Goal: Task Accomplishment & Management: Manage account settings

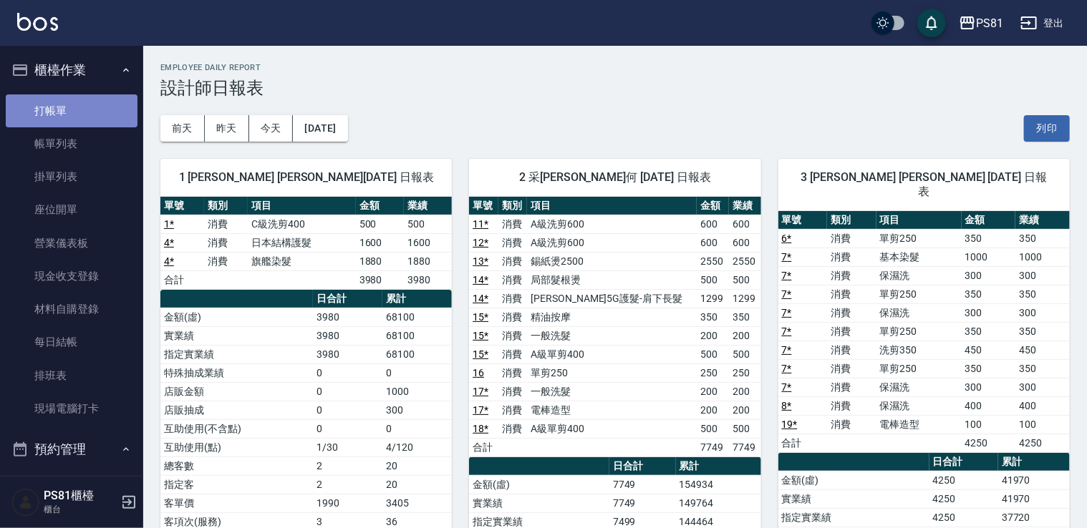
click at [82, 110] on link "打帳單" at bounding box center [72, 111] width 132 height 33
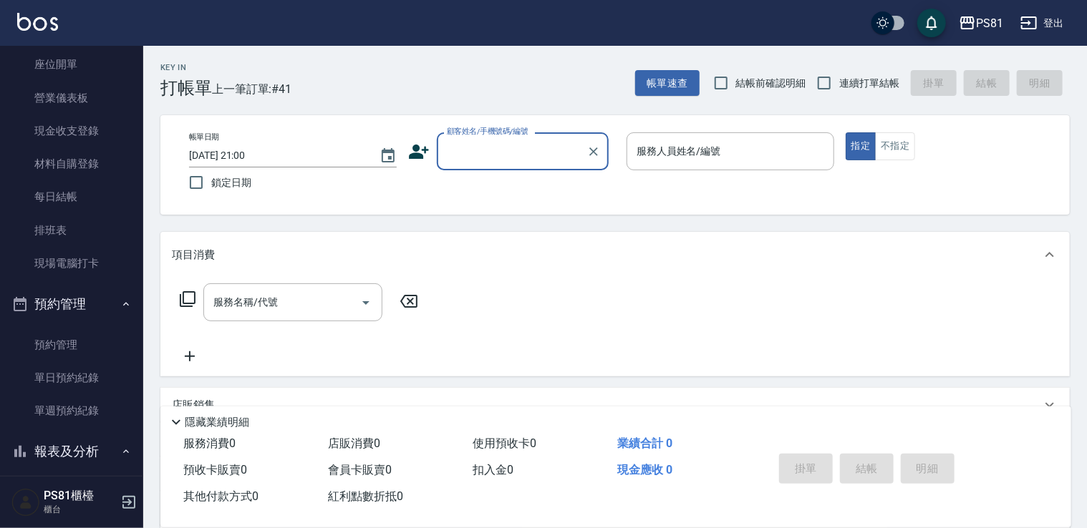
scroll to position [358, 0]
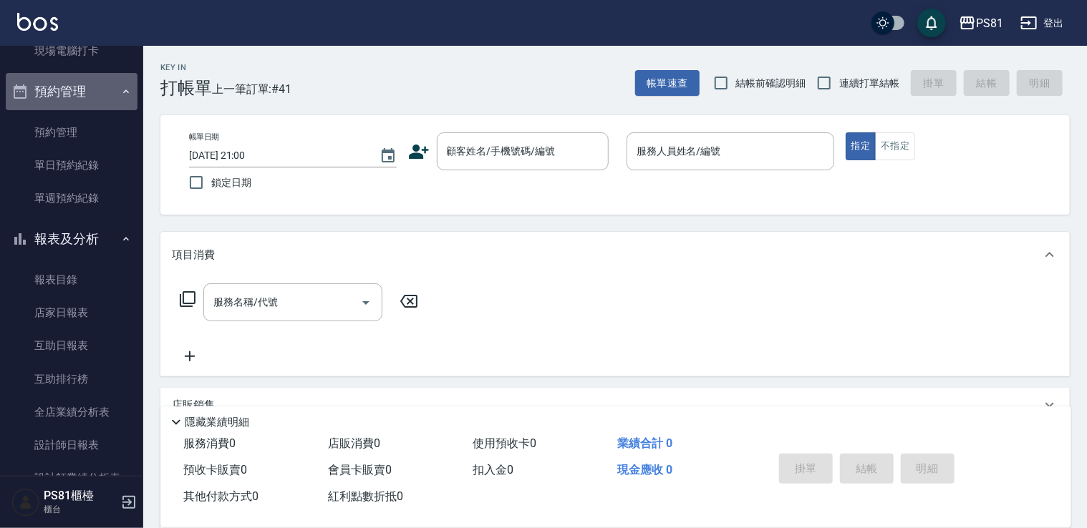
click at [79, 86] on button "預約管理" at bounding box center [72, 91] width 132 height 37
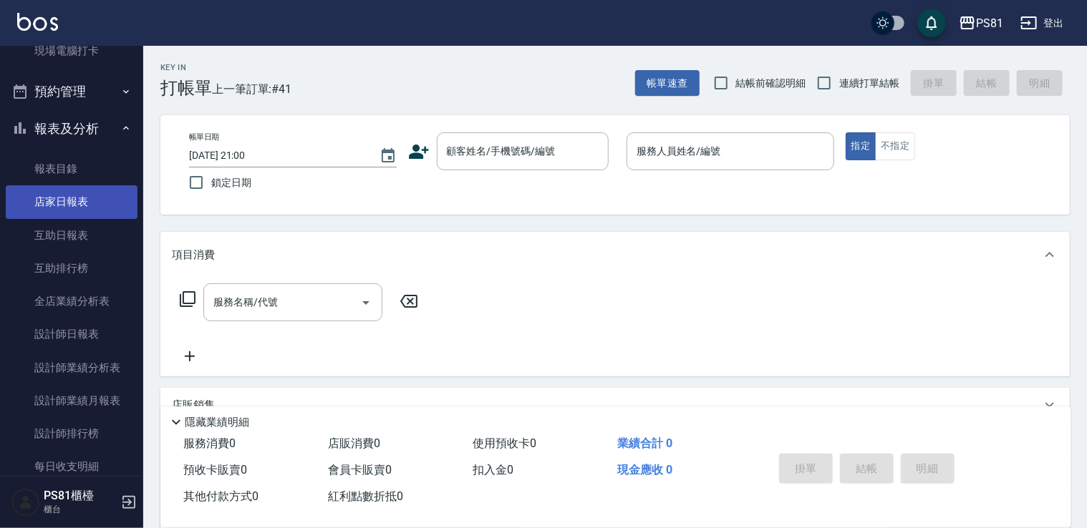
click at [75, 213] on link "店家日報表" at bounding box center [72, 201] width 132 height 33
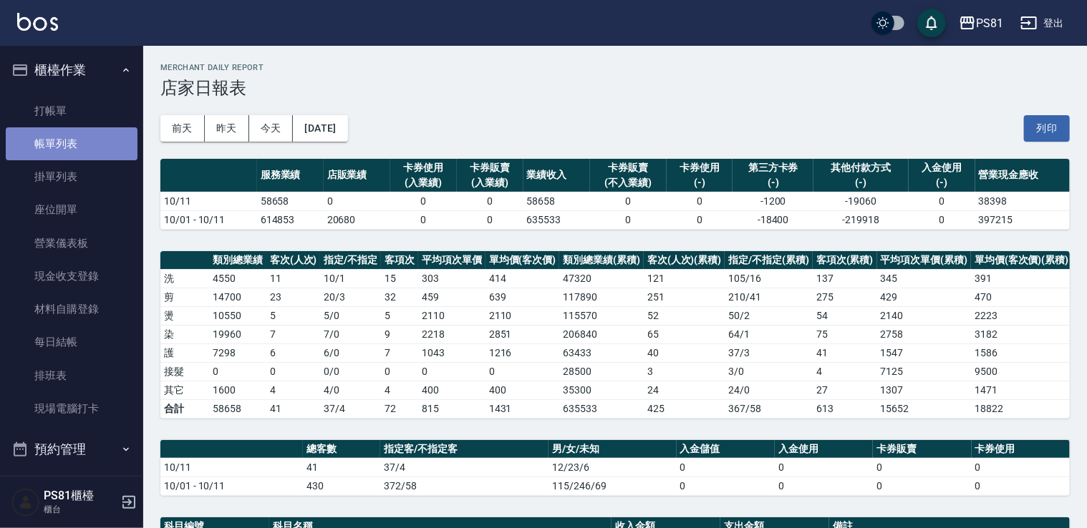
click at [73, 128] on link "帳單列表" at bounding box center [72, 143] width 132 height 33
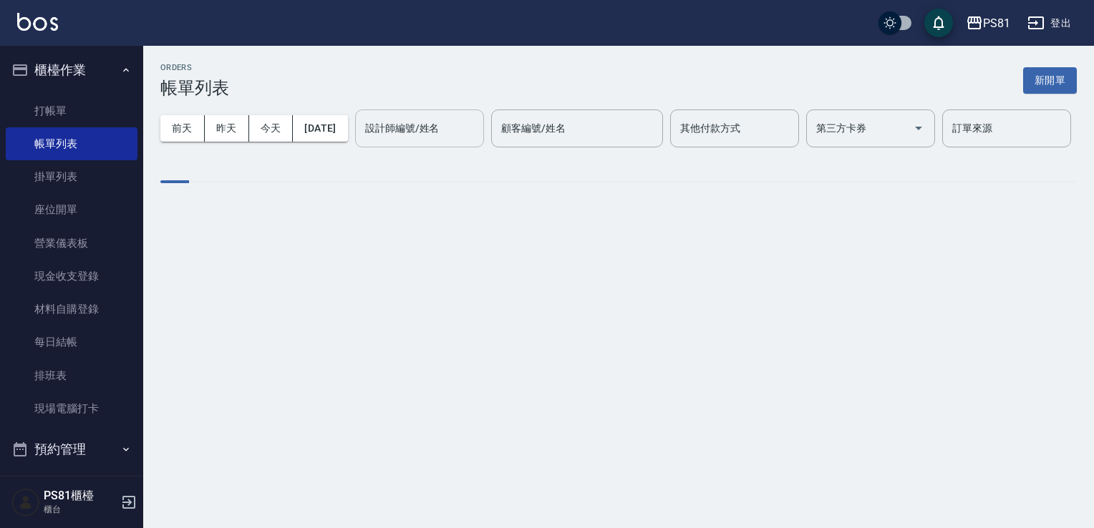
click at [355, 148] on div "設計師編號/姓名 設計師編號/姓名" at bounding box center [419, 129] width 129 height 38
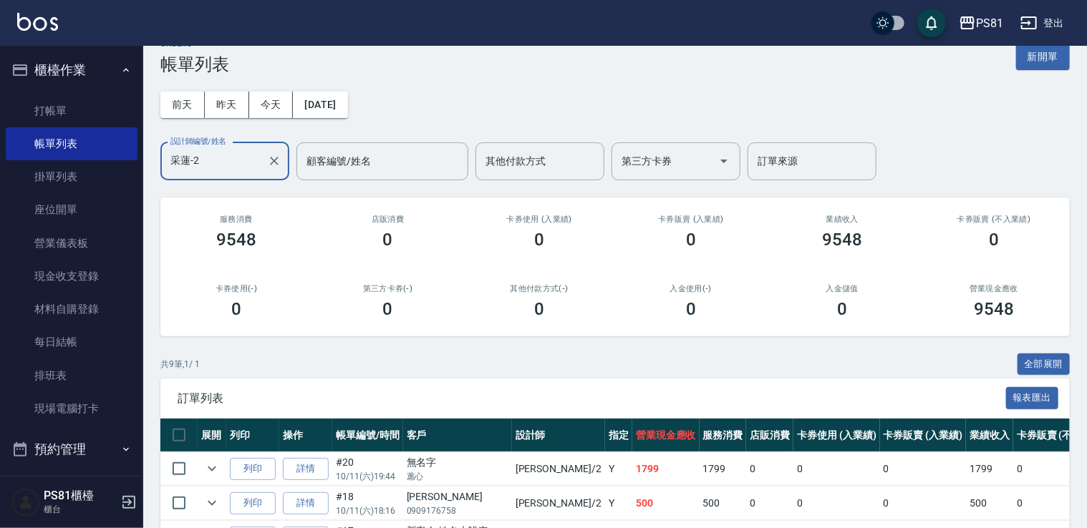
scroll to position [321, 0]
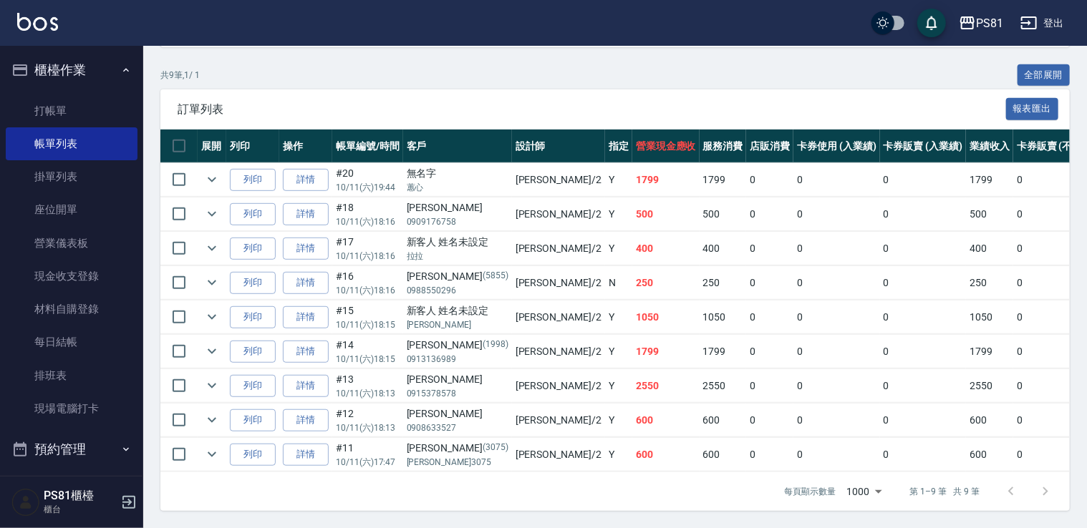
type input "采蓮-2"
click at [383, 306] on td "#15 10/11 (六) 18:15" at bounding box center [367, 318] width 71 height 34
click at [302, 314] on link "詳情" at bounding box center [306, 317] width 46 height 22
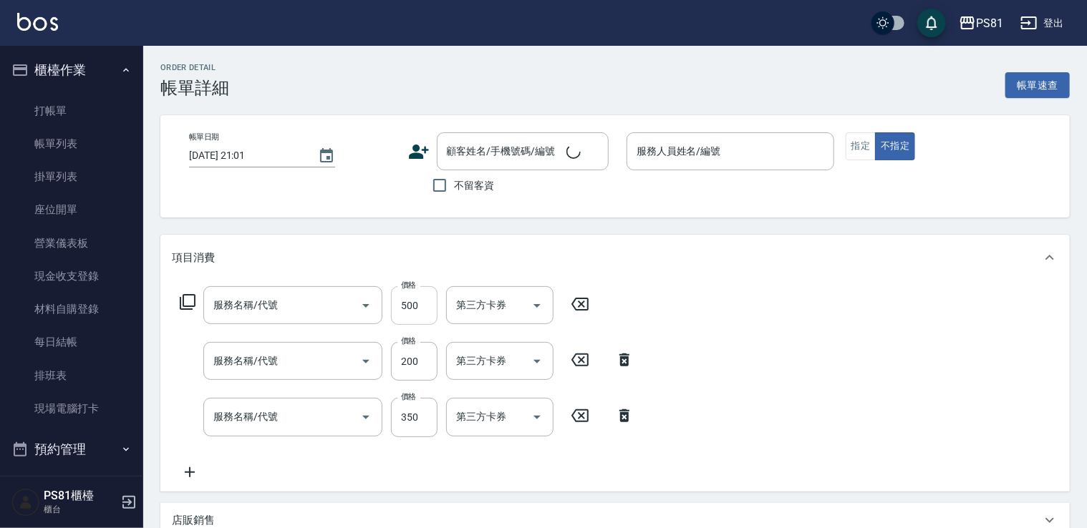
type input "[DATE] 18:15"
type input "采蓮-2"
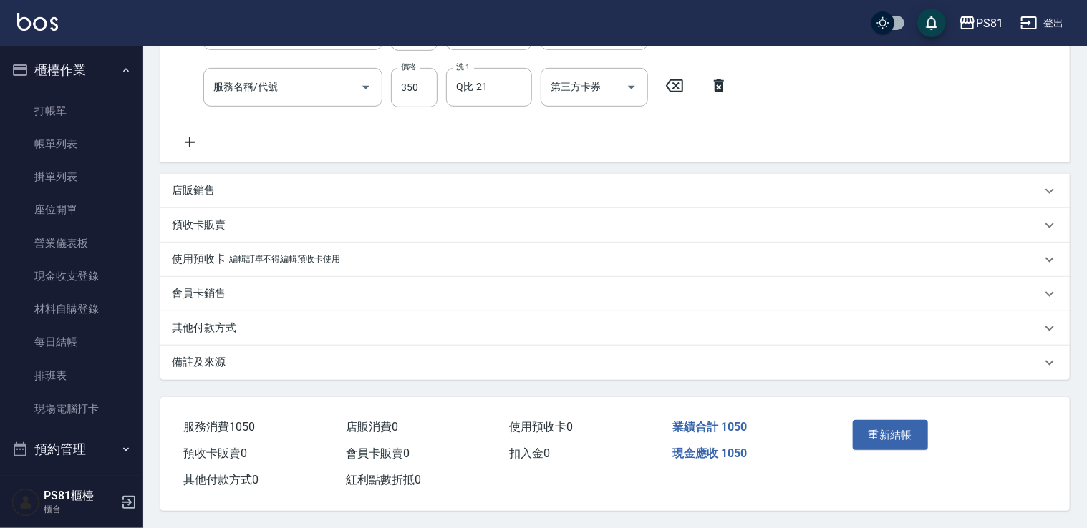
click at [272, 330] on div "其他付款方式" at bounding box center [606, 328] width 869 height 15
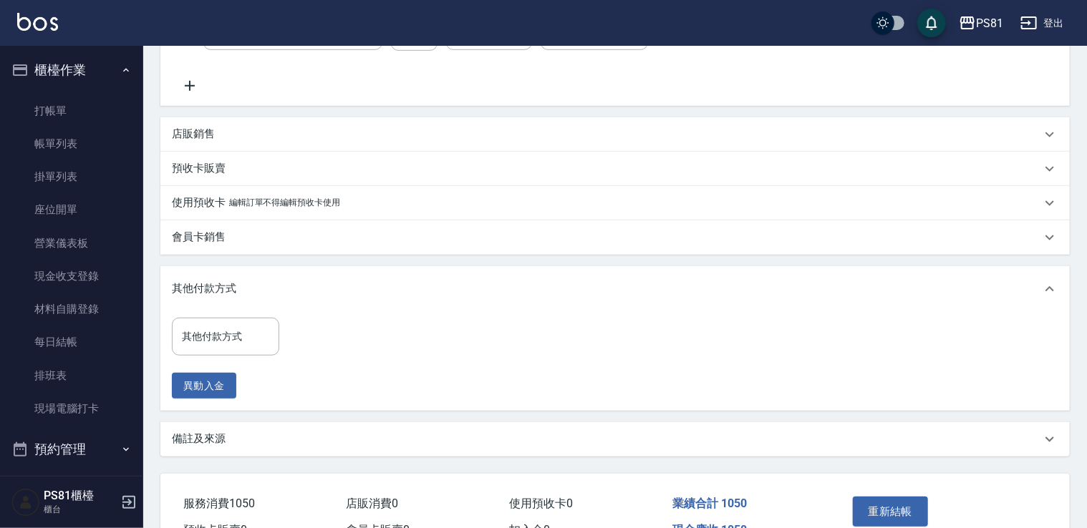
type input "A級單剪400(205)"
type input "一般洗髮(101)"
type input "精油按摩(150)"
type input "新客人 姓名未設定/[PERSON_NAME]/null"
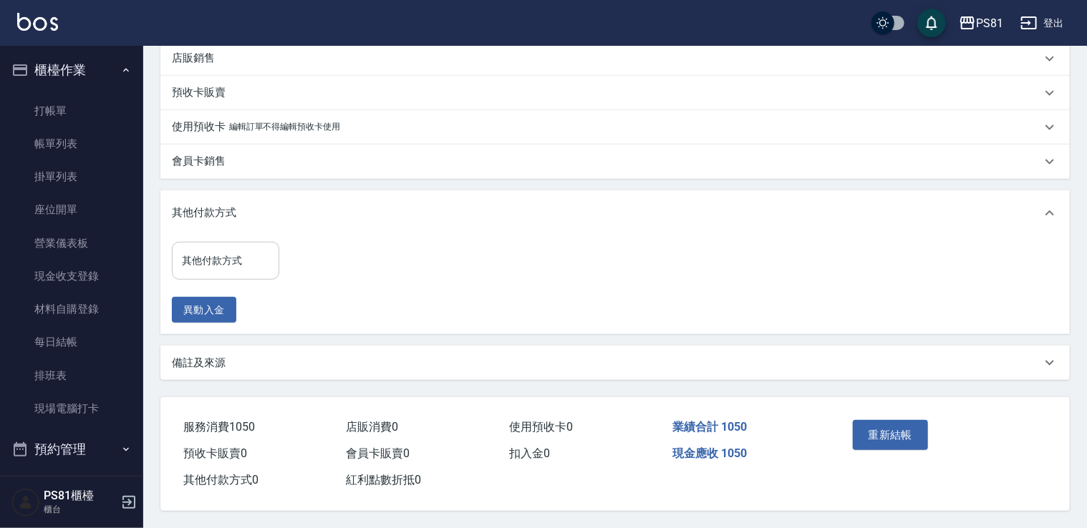
click at [272, 267] on input "其他付款方式" at bounding box center [225, 260] width 95 height 25
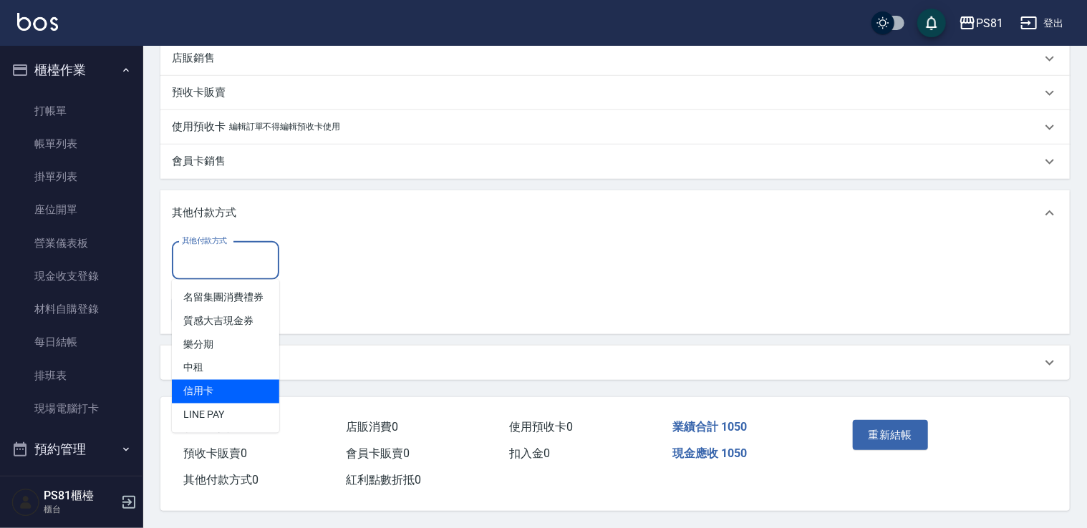
click at [231, 388] on span "信用卡" at bounding box center [225, 392] width 107 height 24
type input "信用卡"
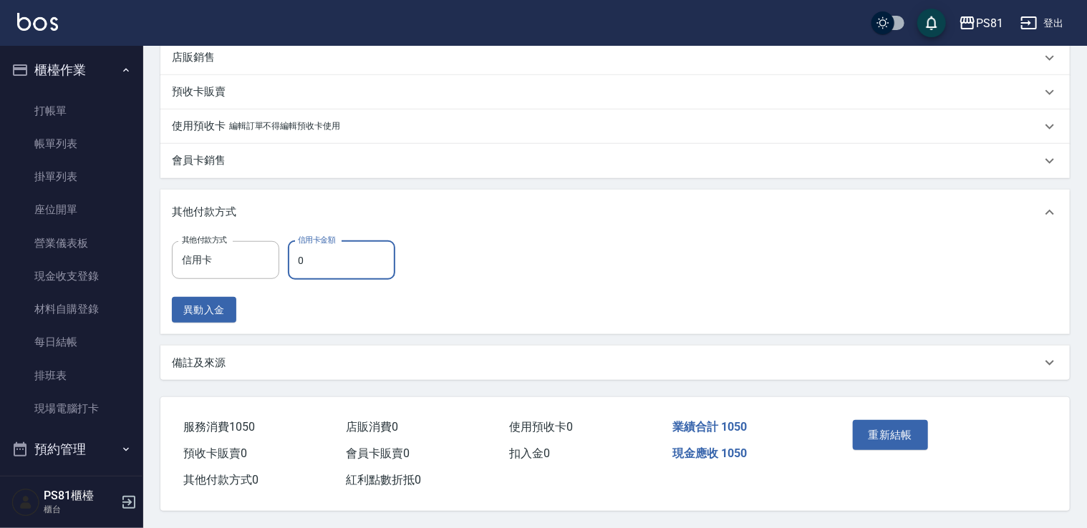
click at [335, 267] on input "0" at bounding box center [341, 260] width 107 height 39
type input "1050"
click at [643, 257] on div "其他付款方式 信用卡 其他付款方式 信用卡金額 1050 信用卡金額 異動入金" at bounding box center [615, 282] width 886 height 82
click at [905, 423] on button "重新結帳" at bounding box center [891, 435] width 76 height 30
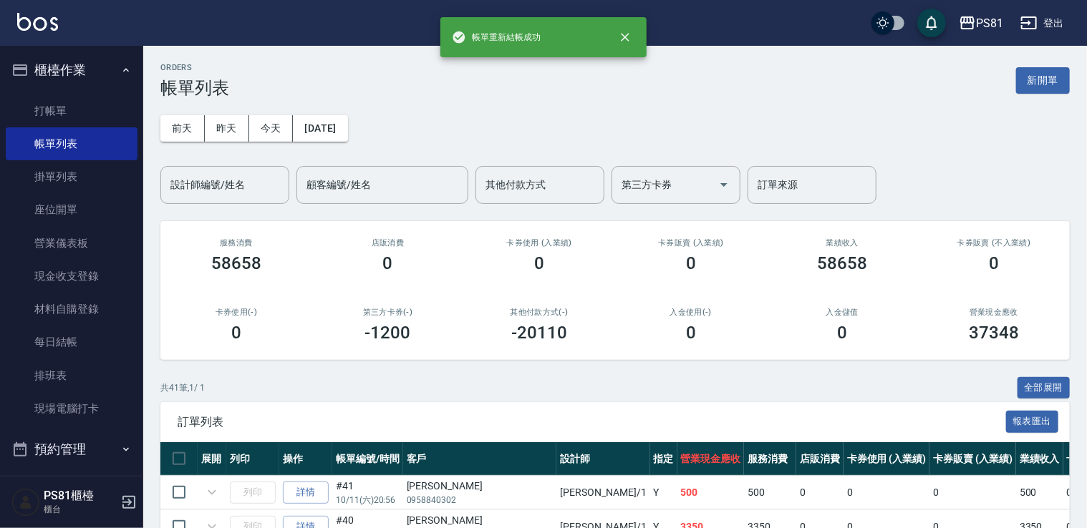
click at [198, 109] on div "[DATE] [DATE] [DATE] [DATE] 設計師編號/姓名 設計師編號/姓名 顧客編號/姓名 顧客編號/姓名 其他付款方式 其他付款方式 第三方…" at bounding box center [614, 151] width 909 height 106
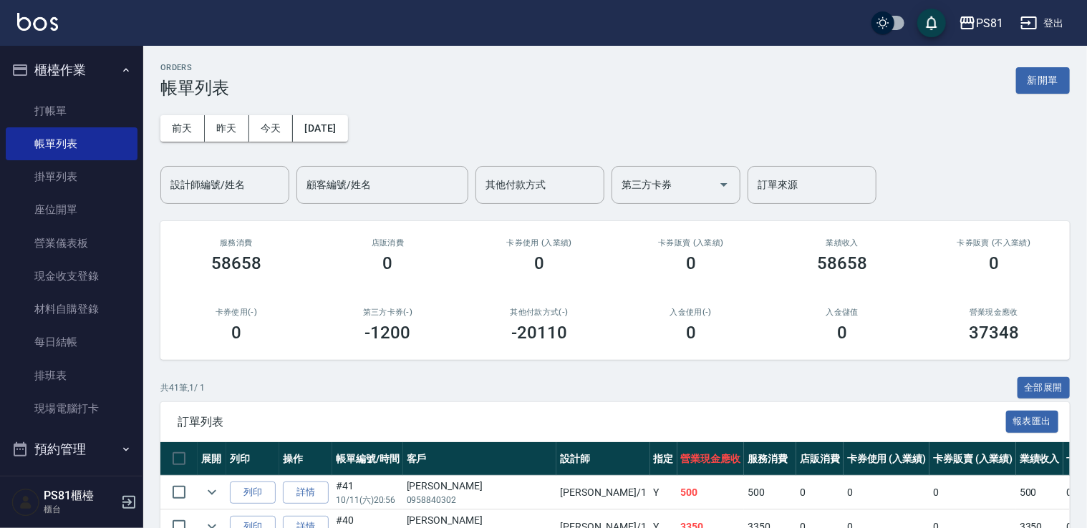
click at [216, 163] on div "[DATE] [DATE] [DATE] [DATE] 設計師編號/姓名 設計師編號/姓名 顧客編號/姓名 顧客編號/姓名 其他付款方式 其他付款方式 第三方…" at bounding box center [614, 151] width 909 height 106
click at [211, 192] on input "設計師編號/姓名" at bounding box center [225, 185] width 116 height 25
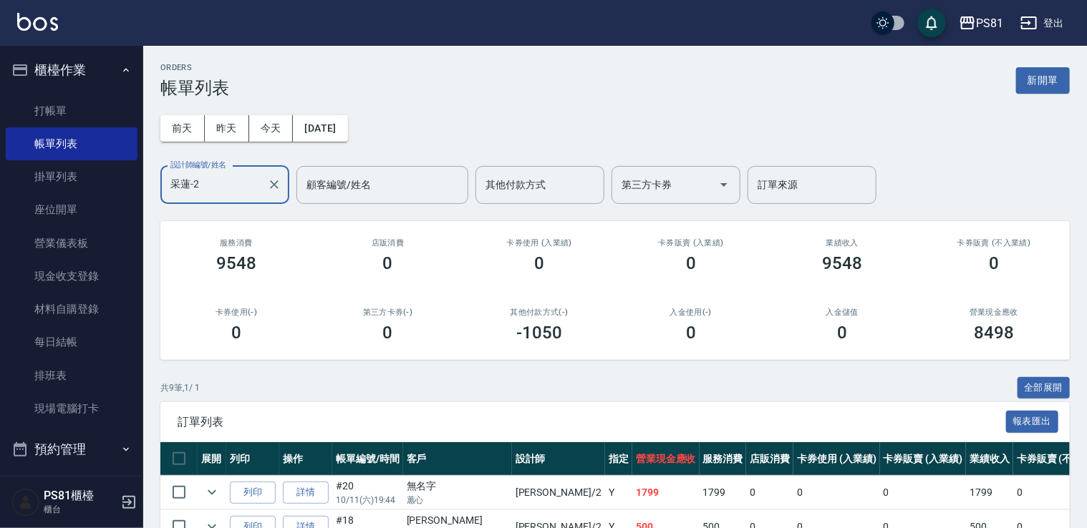
type input "采蓮-2"
click at [275, 316] on h2 "卡券使用(-)" at bounding box center [236, 312] width 117 height 9
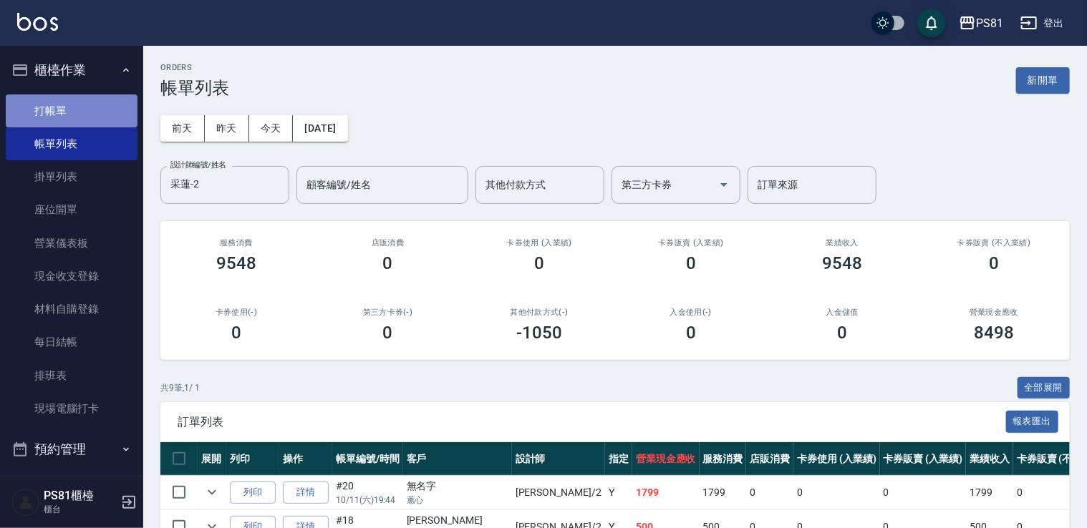
click at [91, 113] on link "打帳單" at bounding box center [72, 111] width 132 height 33
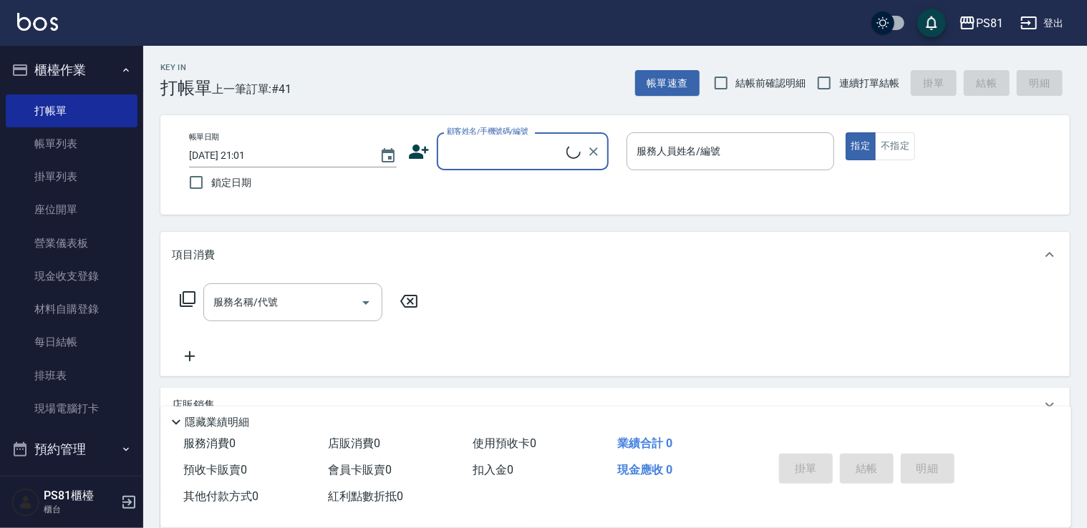
click at [489, 145] on input "顧客姓名/手機號碼/編號" at bounding box center [504, 151] width 123 height 25
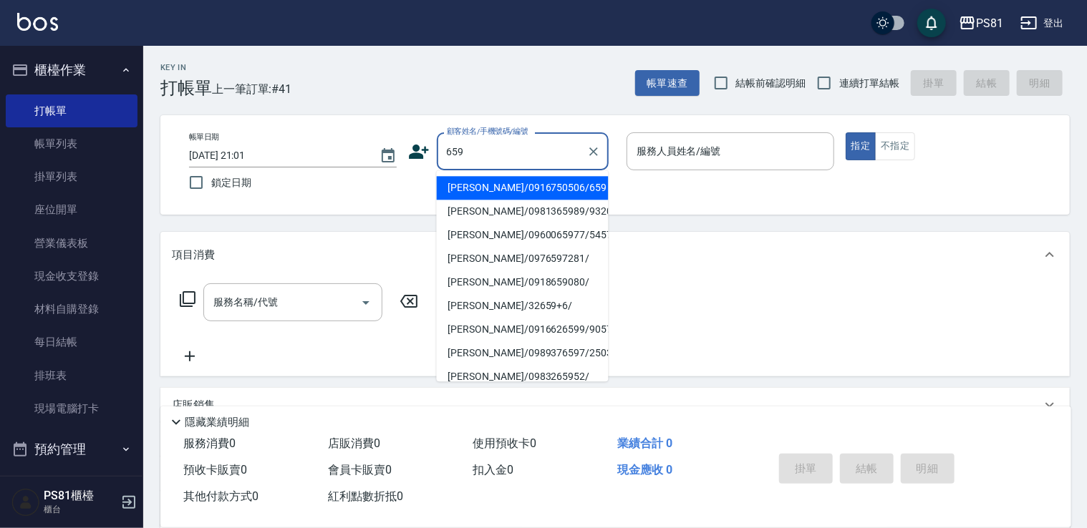
type input "[PERSON_NAME]/0916750506/659"
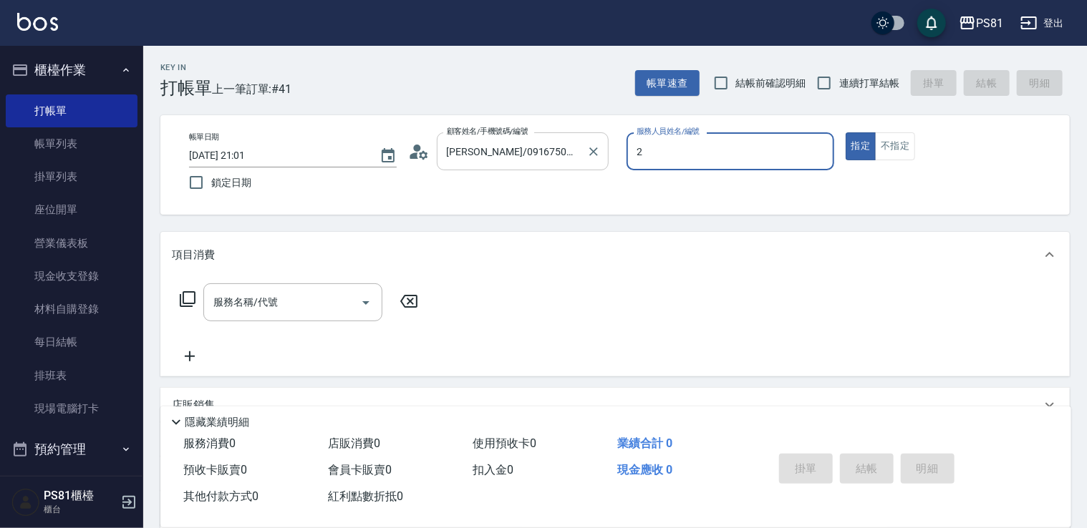
type input "采蓮-2"
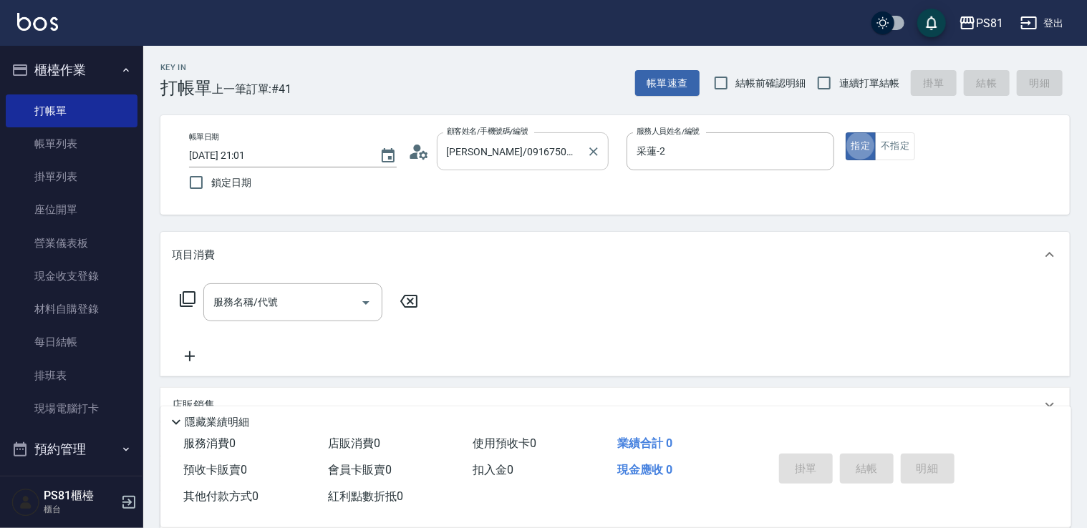
type button "true"
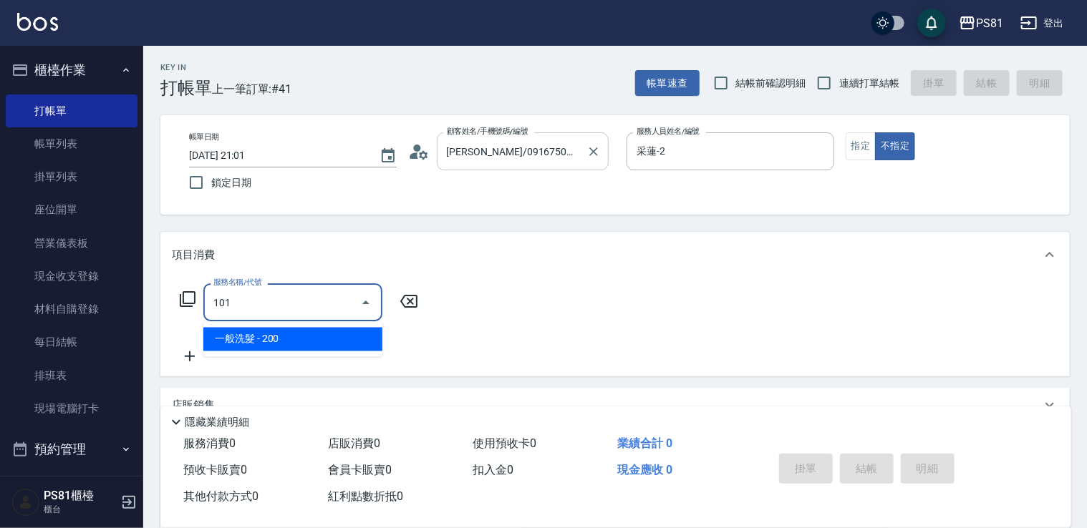
type input "一般洗髮(101)"
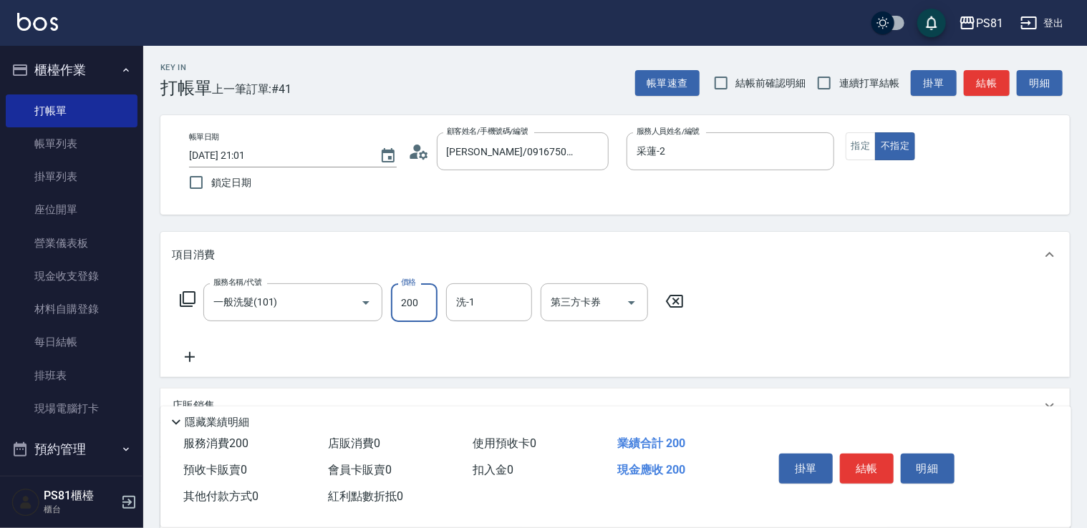
click at [907, 358] on div "服務名稱/代號 一般洗髮(101) 服務名稱/代號 價格 200 價格 洗-1 洗-1 第三方卡券 第三方卡券" at bounding box center [614, 328] width 909 height 100
click at [880, 462] on button "結帳" at bounding box center [867, 469] width 54 height 30
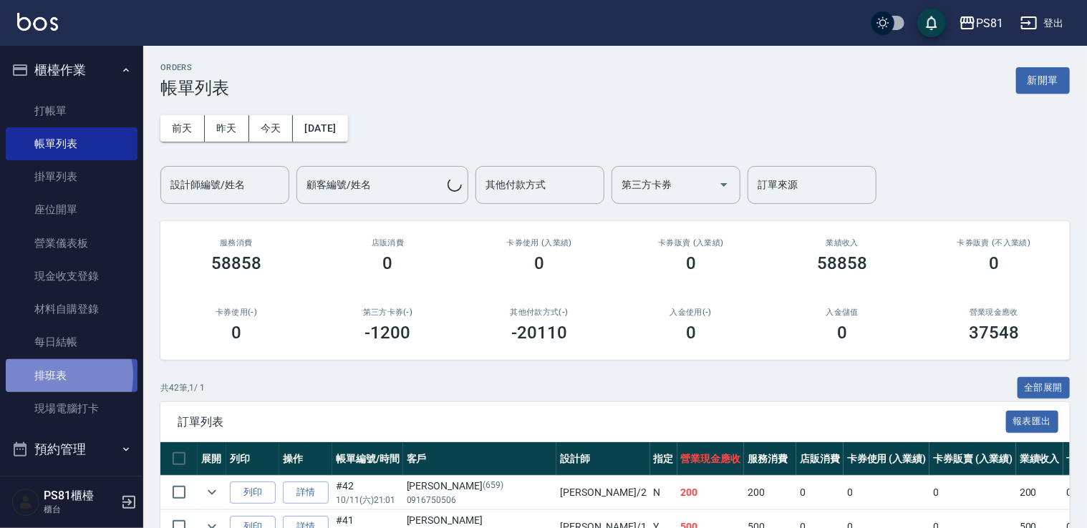
click at [47, 376] on link "排班表" at bounding box center [72, 375] width 132 height 33
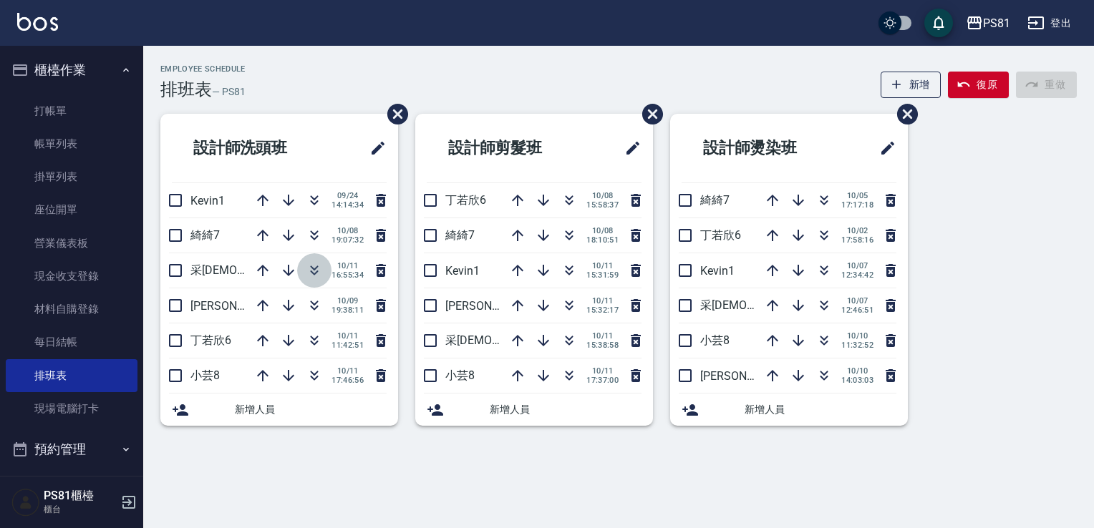
click at [319, 271] on icon "button" at bounding box center [314, 270] width 17 height 17
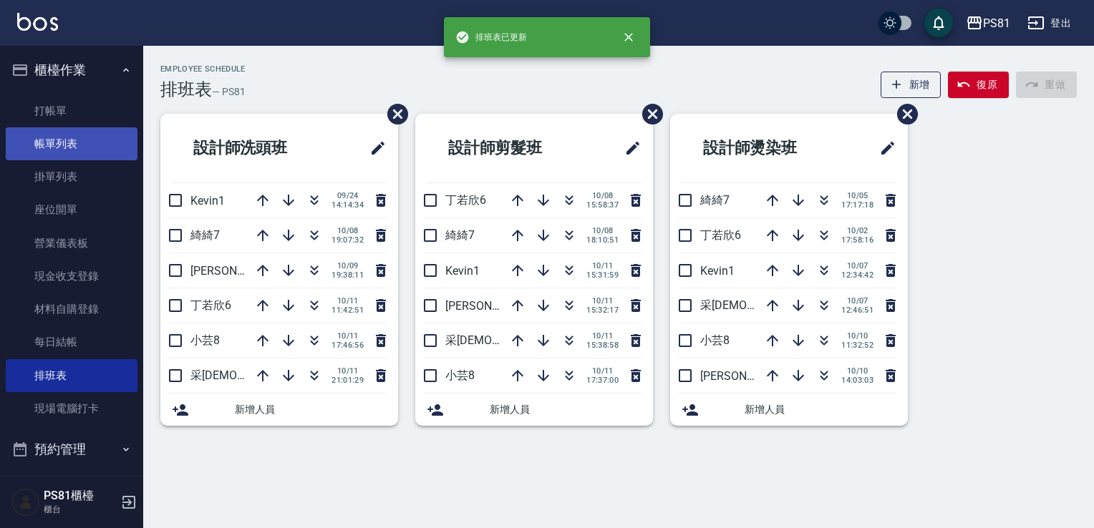
click at [64, 153] on link "帳單列表" at bounding box center [72, 143] width 132 height 33
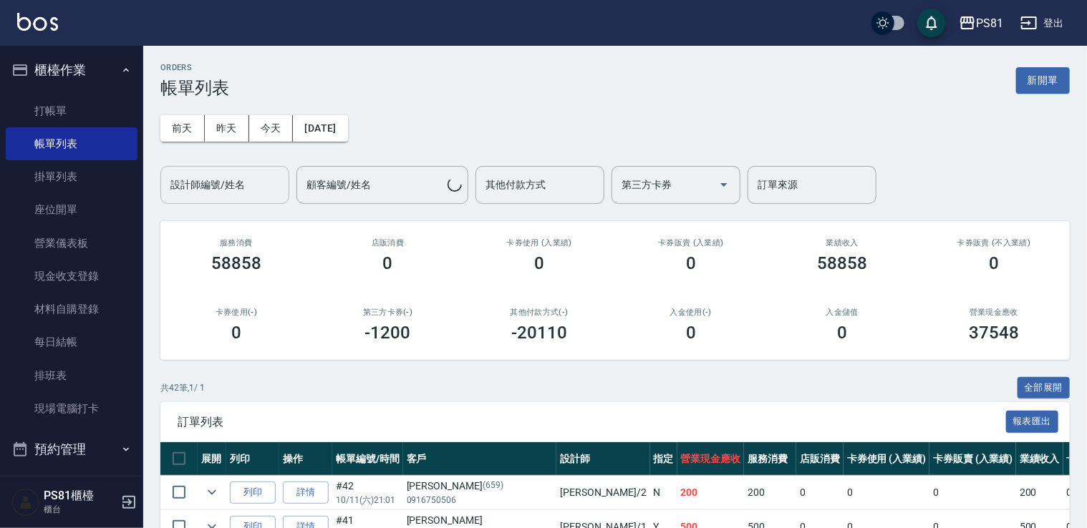
click at [215, 190] on input "設計師編號/姓名" at bounding box center [225, 185] width 116 height 25
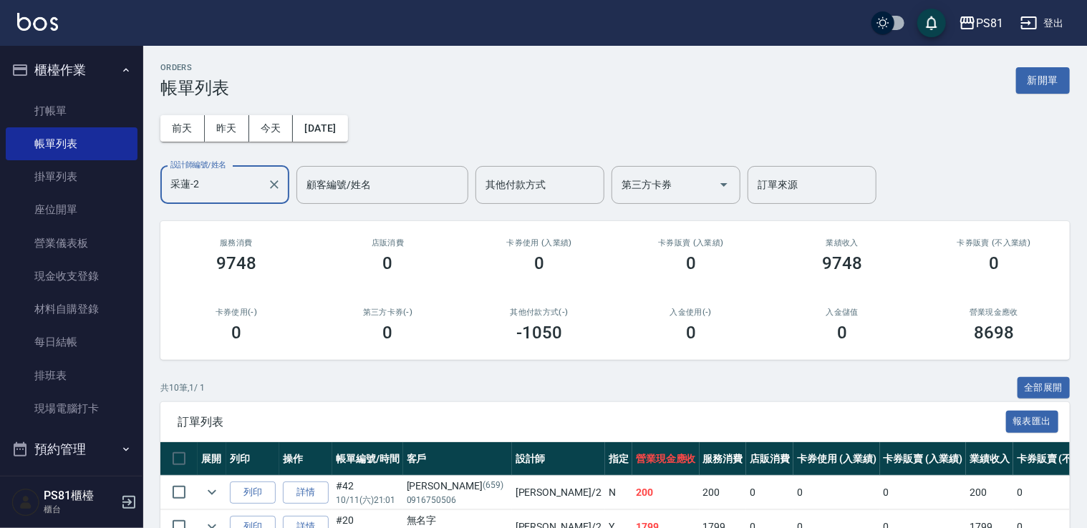
type input "采蓮-2"
drag, startPoint x: 294, startPoint y: 394, endPoint x: 309, endPoint y: 396, distance: 15.2
click at [309, 396] on div "共 10 筆, 1 / 1 全部展開" at bounding box center [614, 388] width 909 height 22
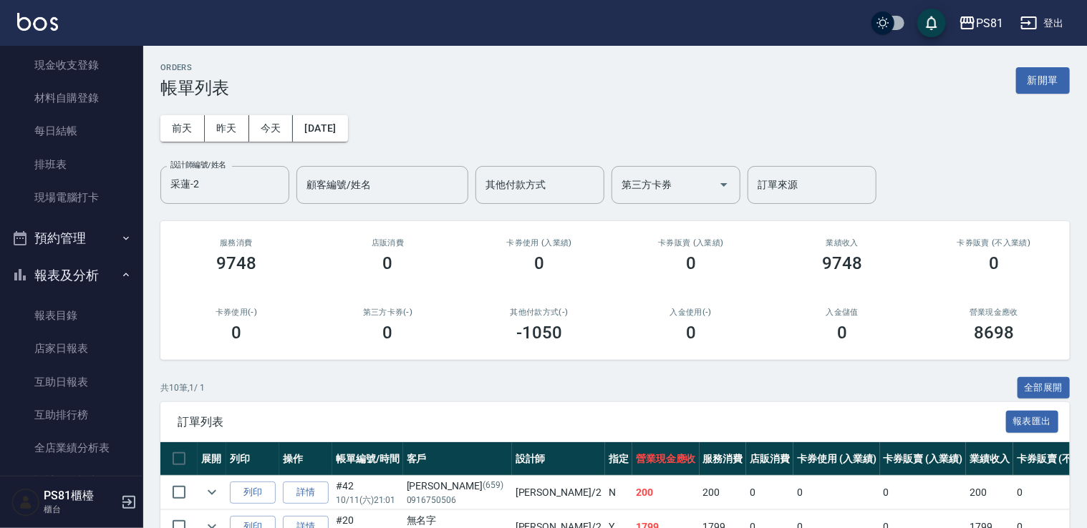
scroll to position [430, 0]
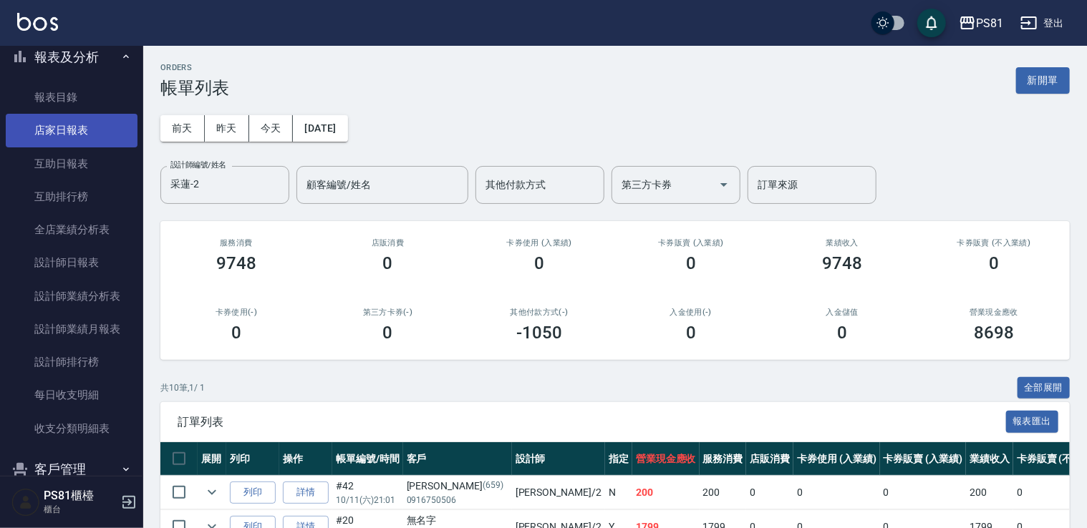
click at [57, 133] on link "店家日報表" at bounding box center [72, 130] width 132 height 33
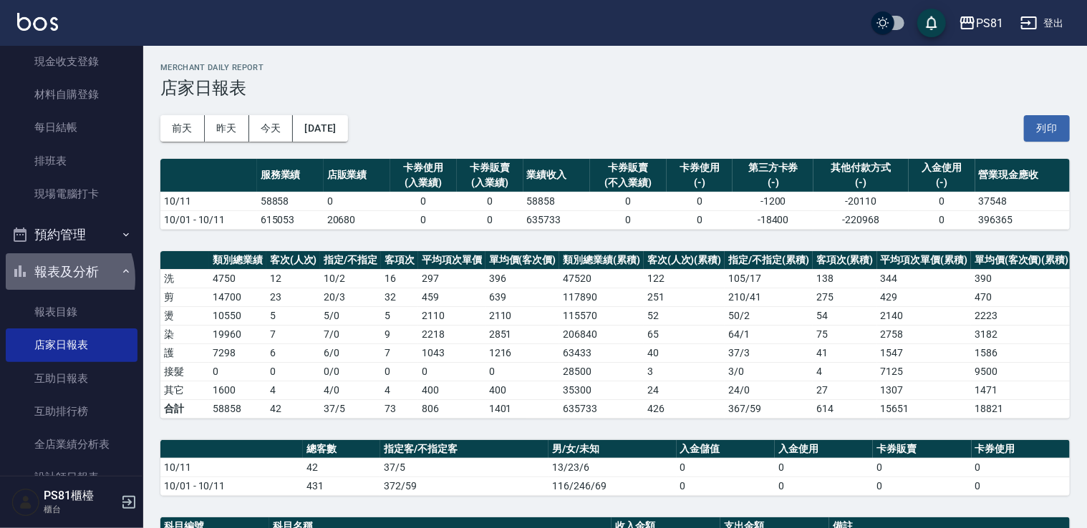
click at [53, 279] on button "報表及分析" at bounding box center [72, 271] width 132 height 37
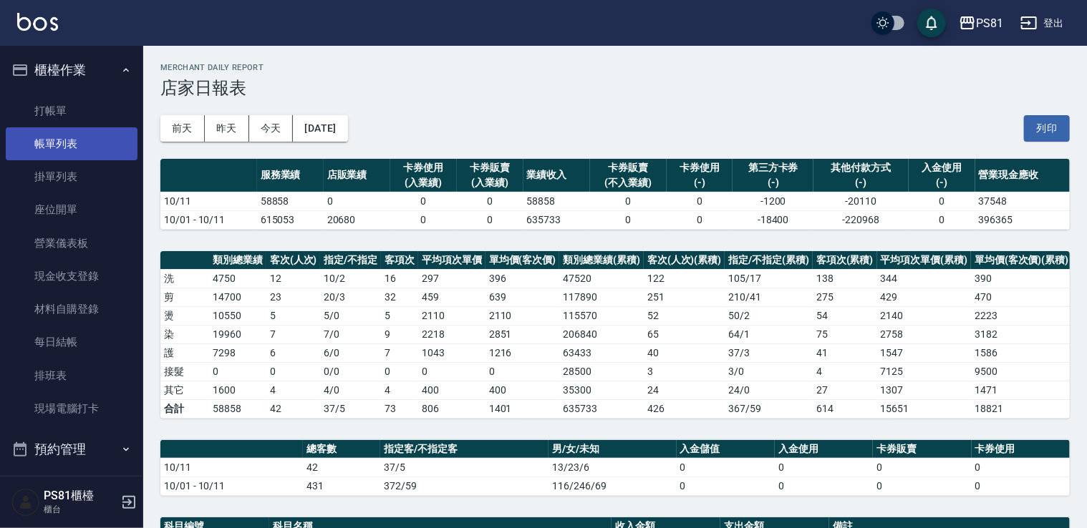
click at [76, 137] on link "帳單列表" at bounding box center [72, 143] width 132 height 33
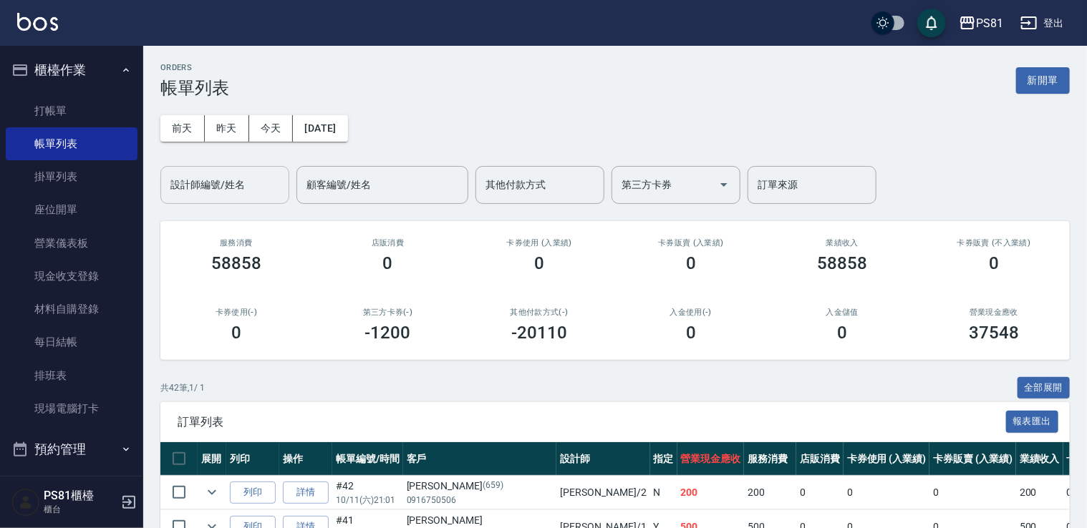
click at [241, 187] on input "設計師編號/姓名" at bounding box center [225, 185] width 116 height 25
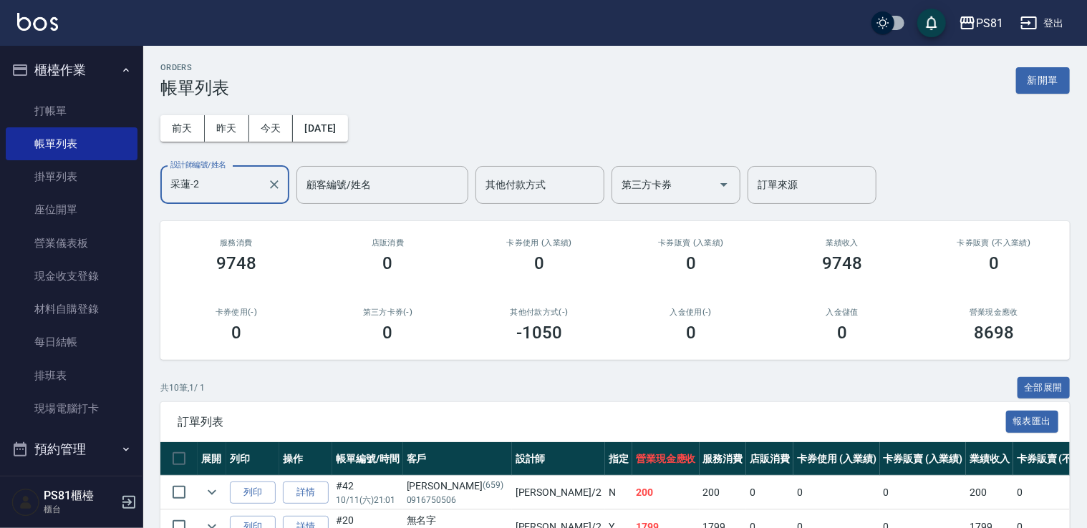
type input "采蓮-2"
click at [507, 392] on div "共 10 筆, 1 / 1 全部展開" at bounding box center [614, 388] width 909 height 22
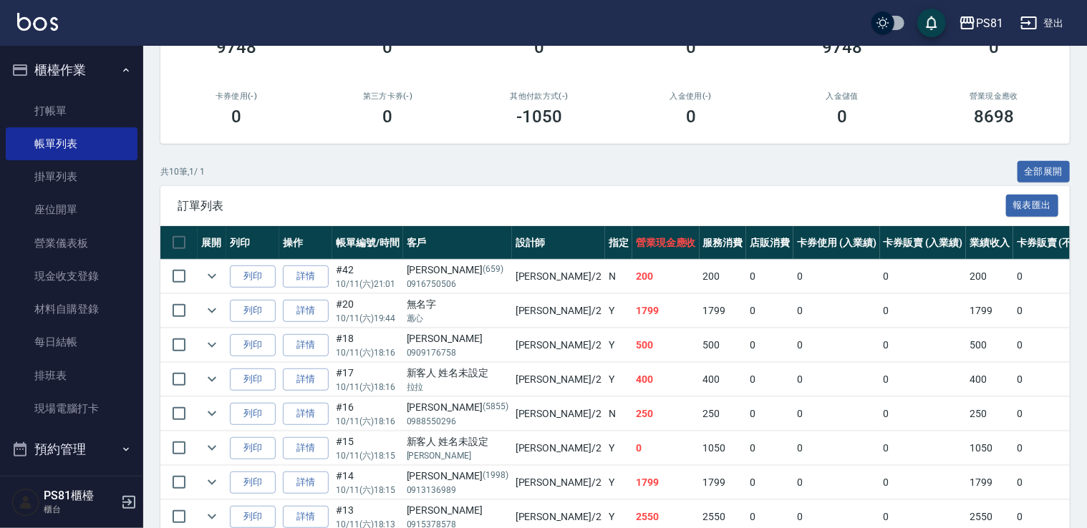
scroll to position [355, 0]
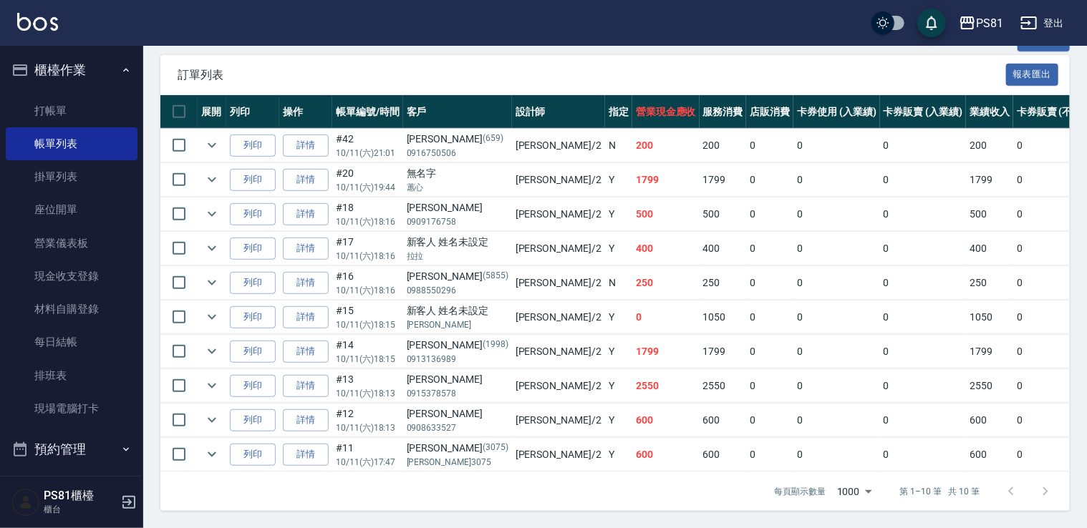
click at [512, 345] on td "采蓮 /2" at bounding box center [558, 352] width 93 height 34
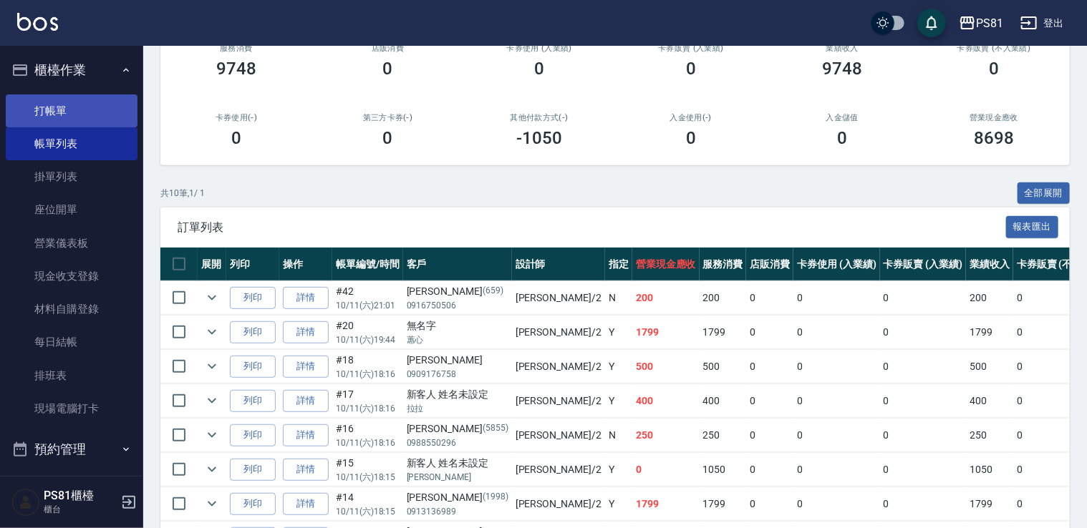
scroll to position [69, 0]
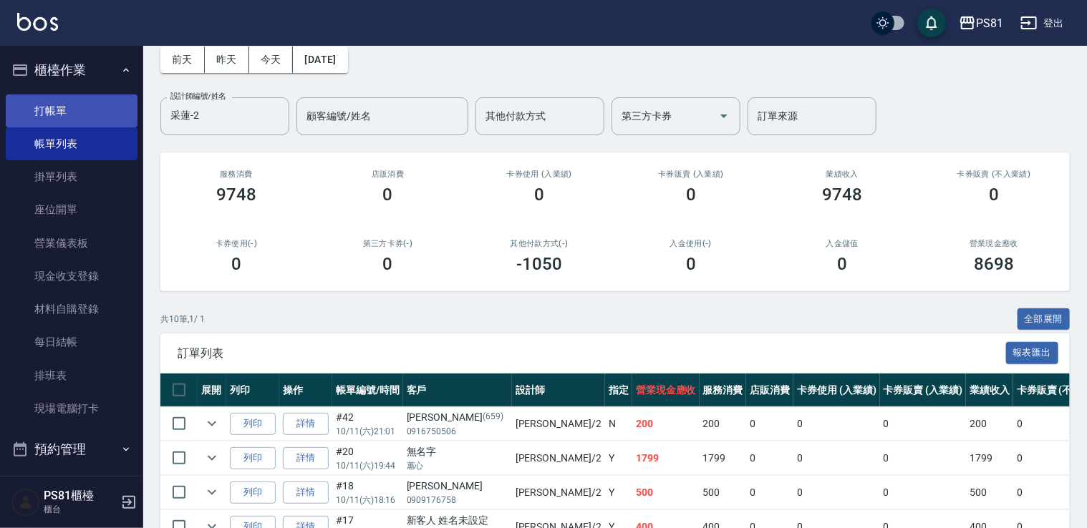
click at [52, 115] on link "打帳單" at bounding box center [72, 111] width 132 height 33
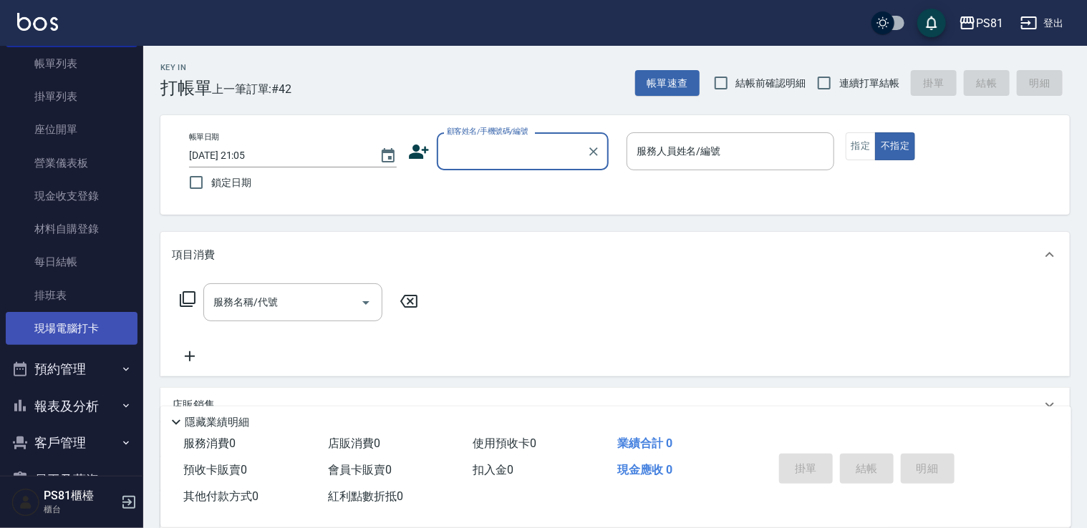
scroll to position [193, 0]
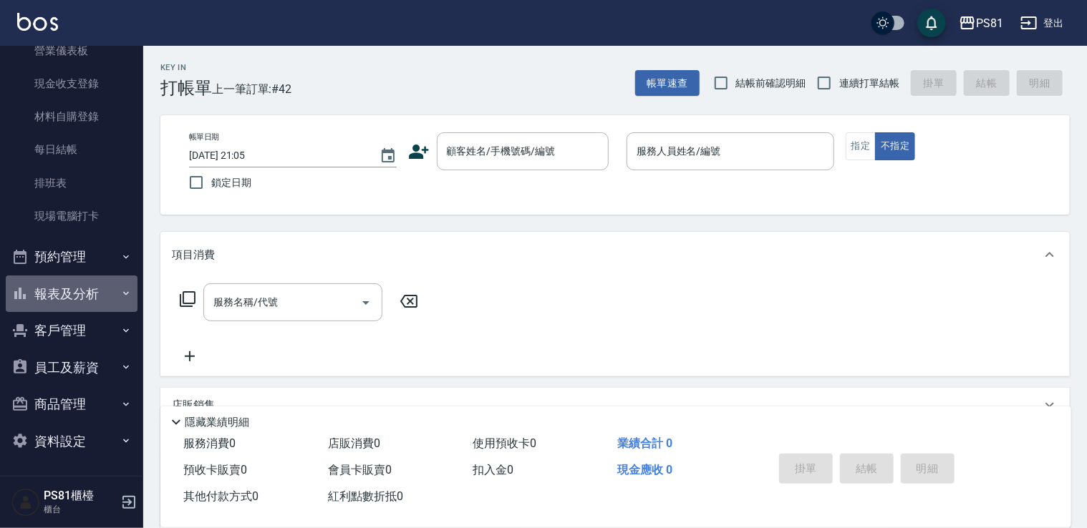
click at [77, 295] on button "報表及分析" at bounding box center [72, 294] width 132 height 37
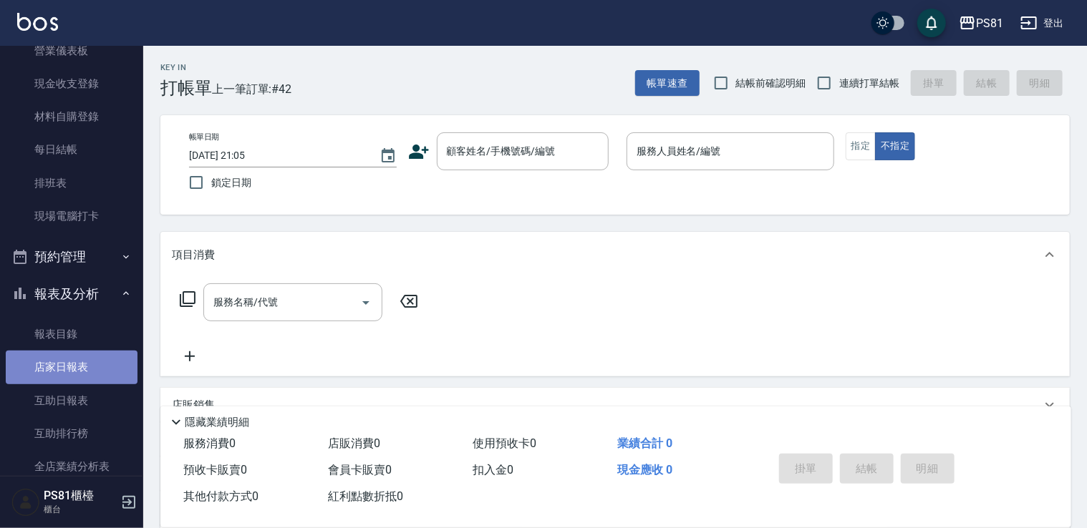
click at [74, 372] on link "店家日報表" at bounding box center [72, 367] width 132 height 33
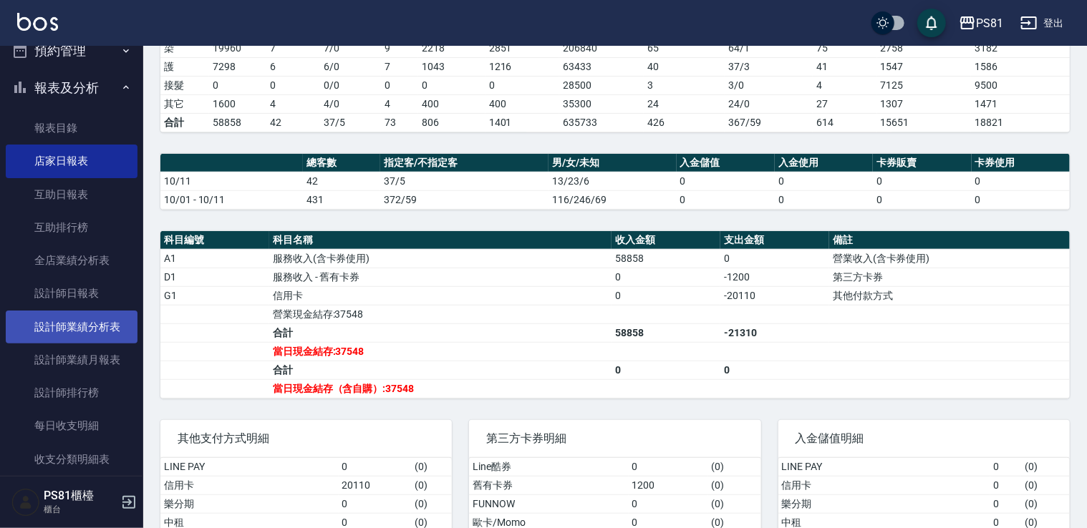
scroll to position [479, 0]
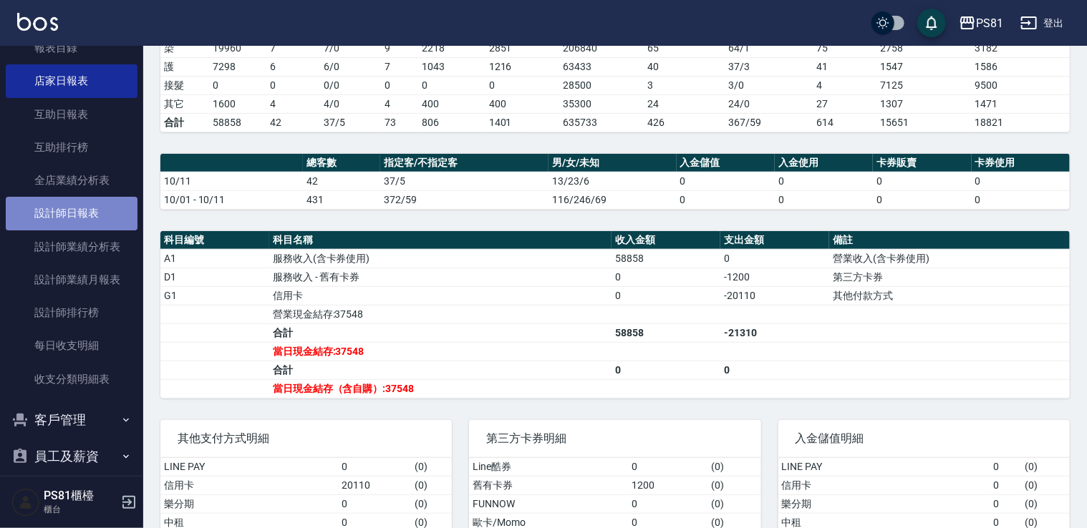
click at [90, 213] on link "設計師日報表" at bounding box center [72, 213] width 132 height 33
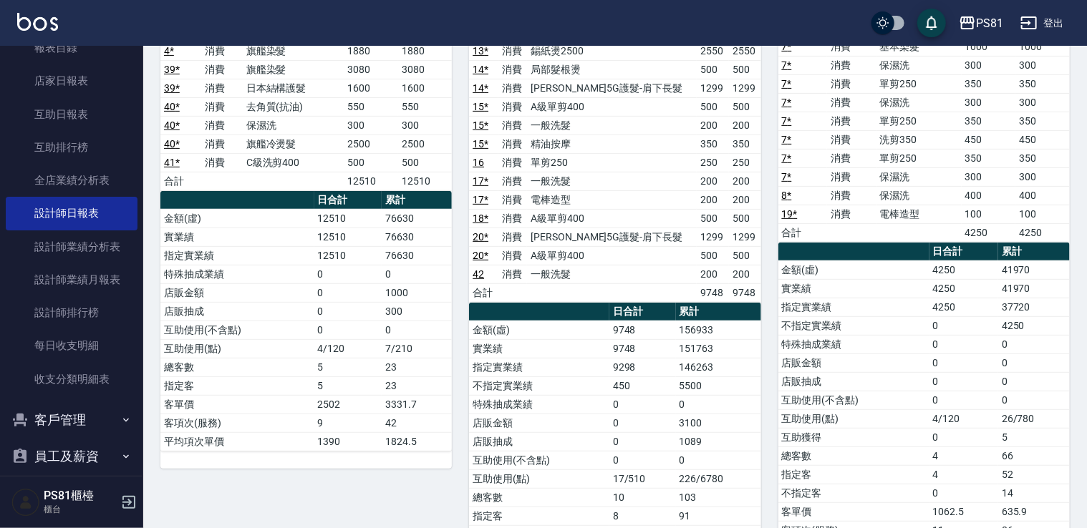
scroll to position [235, 0]
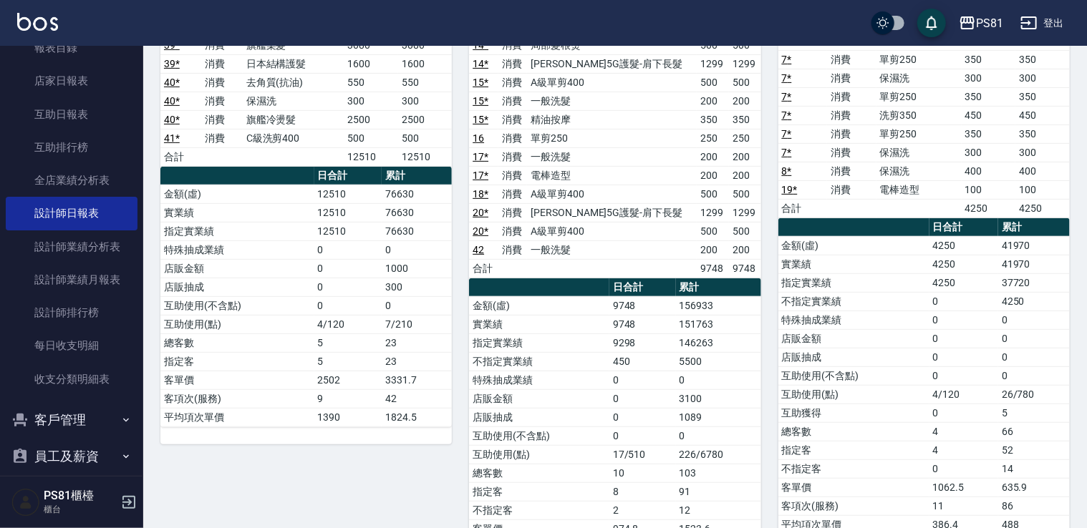
click at [764, 346] on div "3 [PERSON_NAME] [PERSON_NAME]菱 [DATE] 日報表 單號 類別 項目 金額 業績 6 * 消費 單剪250 350 350 7…" at bounding box center [915, 250] width 309 height 687
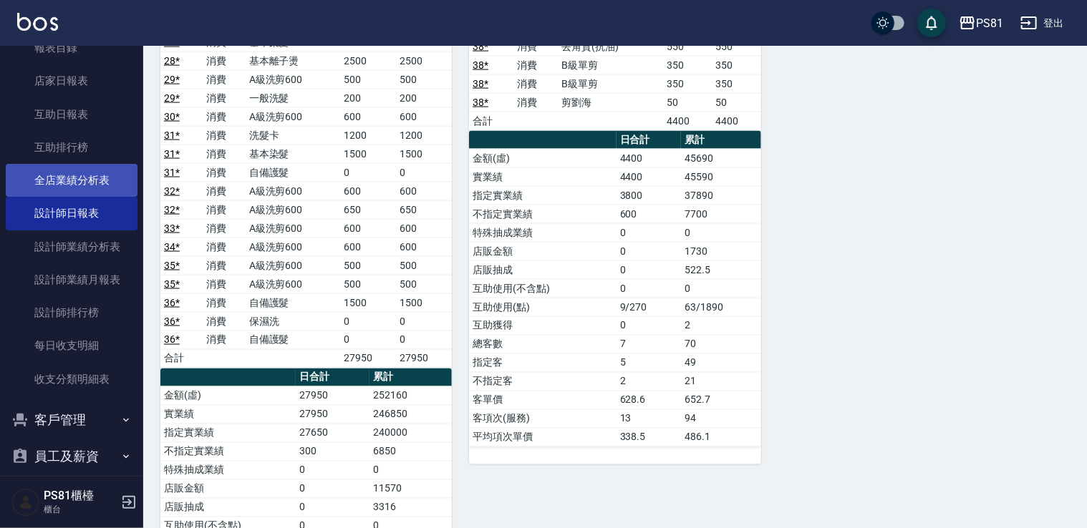
scroll to position [861, 0]
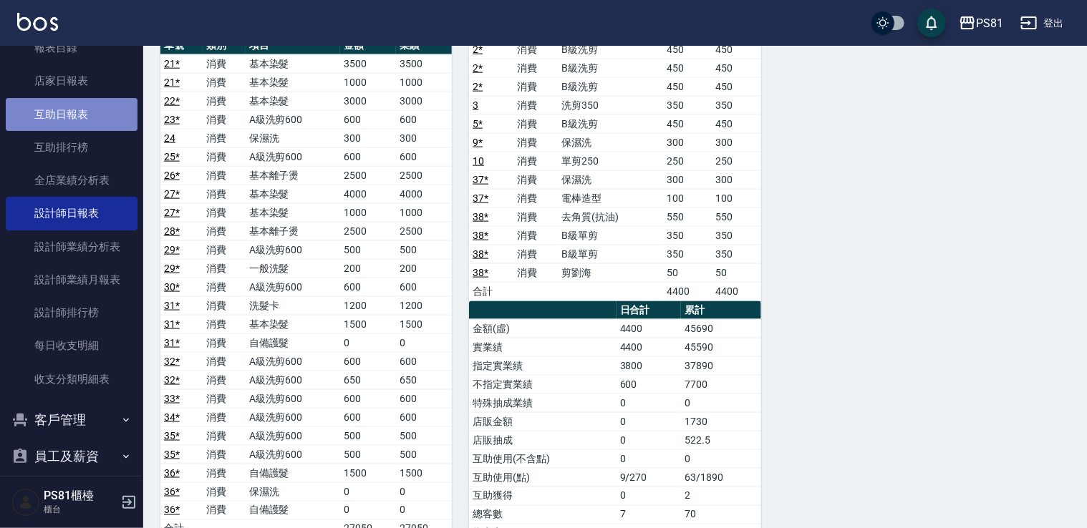
click at [74, 100] on link "互助日報表" at bounding box center [72, 114] width 132 height 33
